Goal: Task Accomplishment & Management: Manage account settings

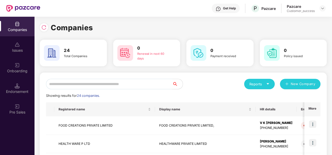
click at [75, 83] on input "text" at bounding box center [109, 84] width 126 height 10
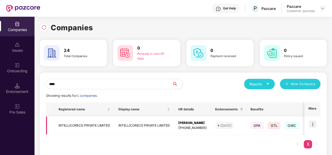
type input "****"
click at [190, 123] on div "[PERSON_NAME]" at bounding box center [192, 123] width 28 height 5
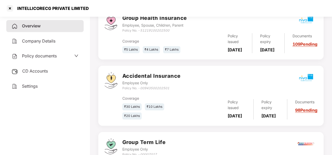
scroll to position [69, 0]
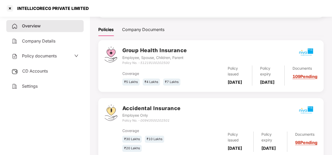
click at [304, 79] on link "109 Pending" at bounding box center [304, 76] width 25 height 5
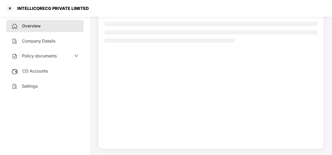
scroll to position [47, 0]
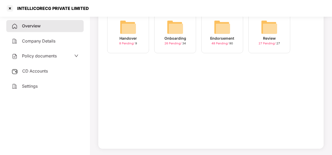
click at [224, 22] on img at bounding box center [222, 27] width 17 height 17
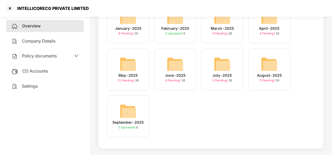
click at [268, 62] on img at bounding box center [269, 64] width 17 height 17
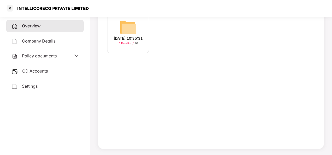
click at [127, 23] on img at bounding box center [128, 27] width 17 height 17
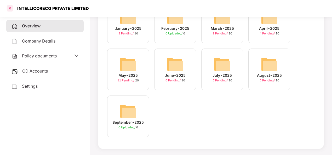
click at [11, 5] on div at bounding box center [10, 8] width 8 height 8
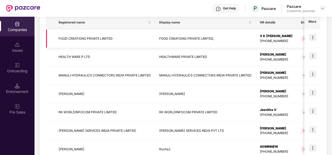
scroll to position [0, 0]
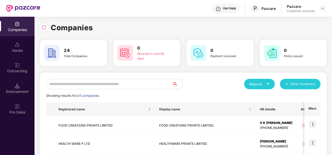
click at [107, 81] on input "text" at bounding box center [109, 84] width 126 height 10
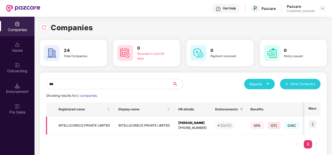
type input "***"
click at [313, 125] on img at bounding box center [312, 124] width 7 height 7
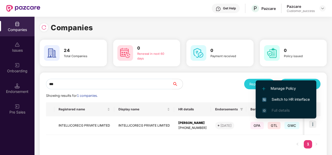
click at [288, 98] on span "Switch to HR interface" at bounding box center [286, 100] width 48 height 6
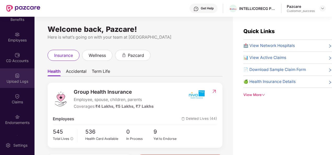
scroll to position [33, 0]
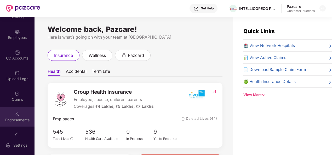
click at [16, 118] on div "Endorsements" at bounding box center [17, 119] width 34 height 5
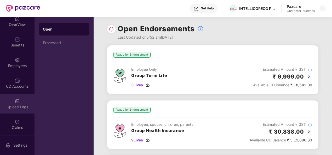
scroll to position [0, 0]
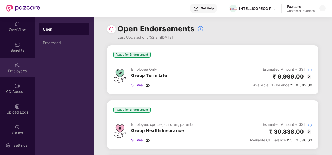
click at [18, 68] on div "Employees" at bounding box center [17, 70] width 34 height 5
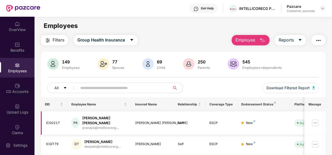
click at [315, 120] on img at bounding box center [315, 123] width 8 height 8
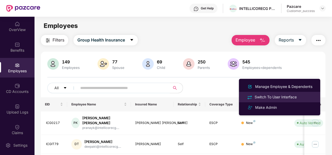
click at [284, 98] on div "Switch To User Interface" at bounding box center [275, 97] width 44 height 6
